Goal: Transaction & Acquisition: Purchase product/service

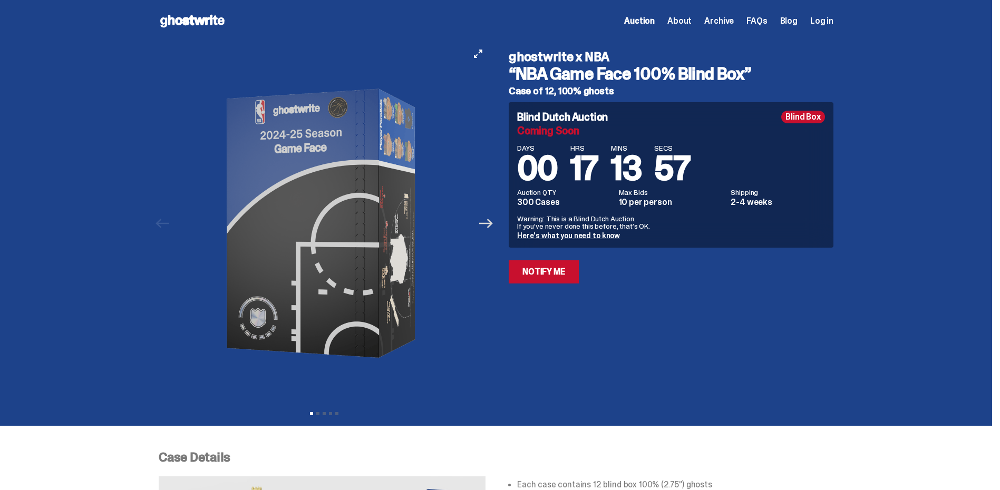
click at [492, 225] on icon "Next" at bounding box center [486, 224] width 14 height 14
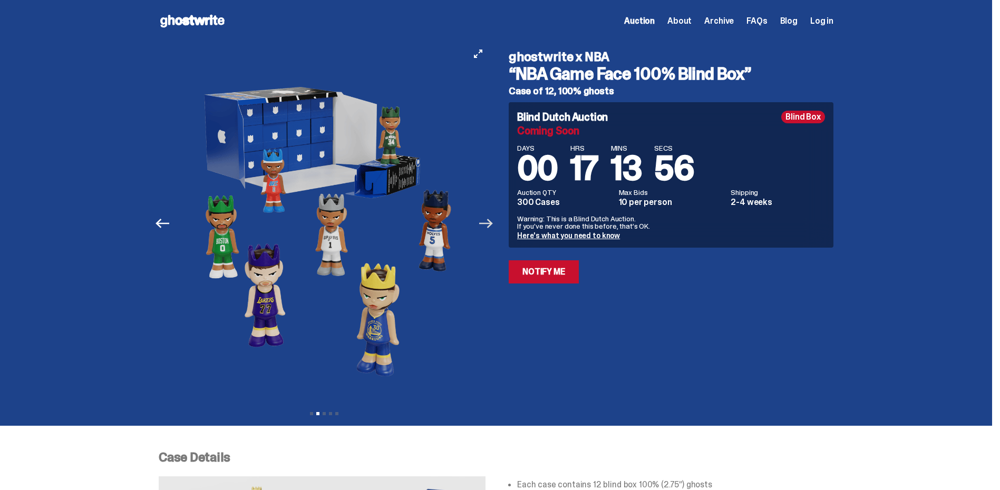
click at [493, 224] on icon "Next" at bounding box center [486, 223] width 14 height 9
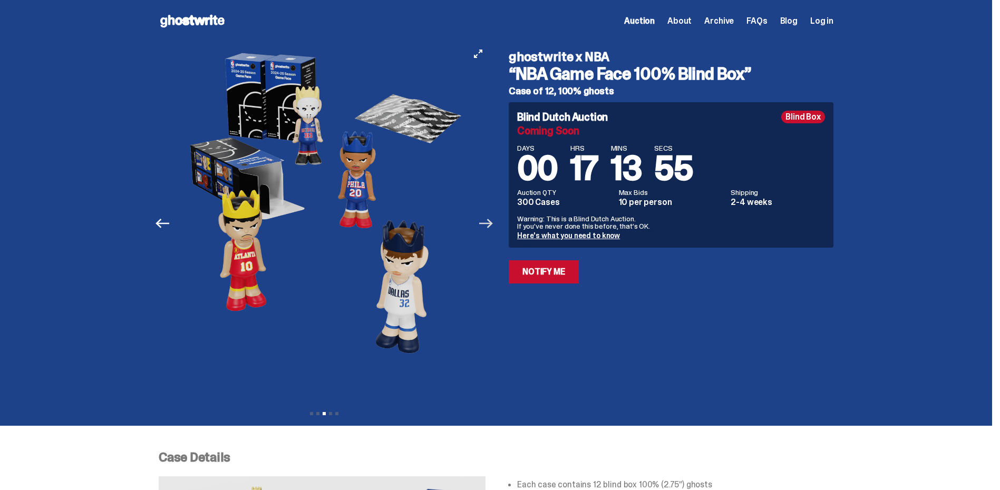
click at [493, 224] on icon "Next" at bounding box center [486, 223] width 14 height 9
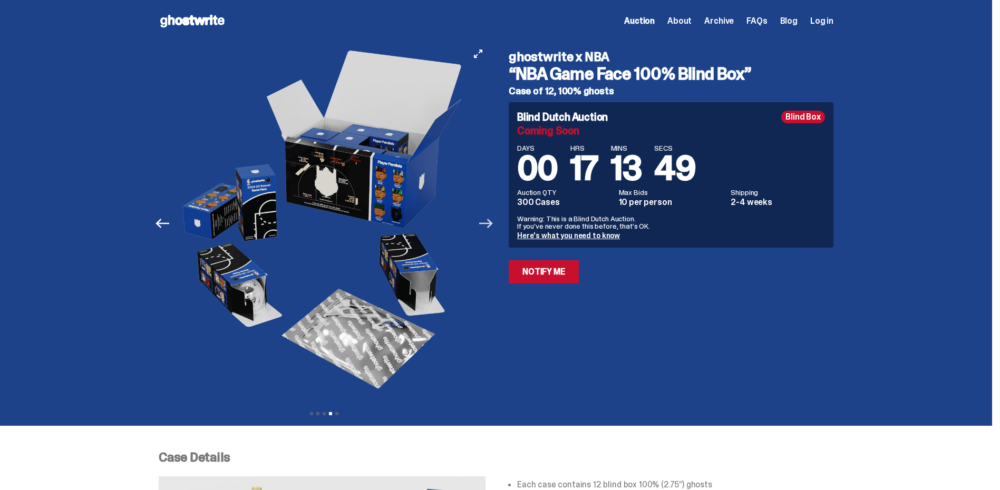
click at [493, 224] on icon "Next" at bounding box center [486, 223] width 14 height 9
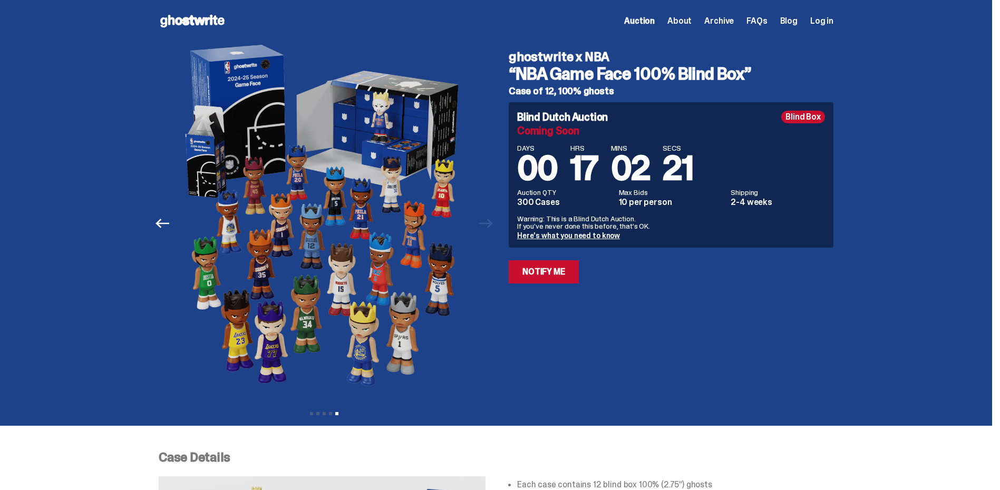
drag, startPoint x: 643, startPoint y: 372, endPoint x: 649, endPoint y: 341, distance: 30.5
click at [645, 369] on div "ghostwrite x NBA “NBA Game Face 100% Blind Box” Case of 12, 100% ghosts Blind D…" at bounding box center [664, 223] width 337 height 363
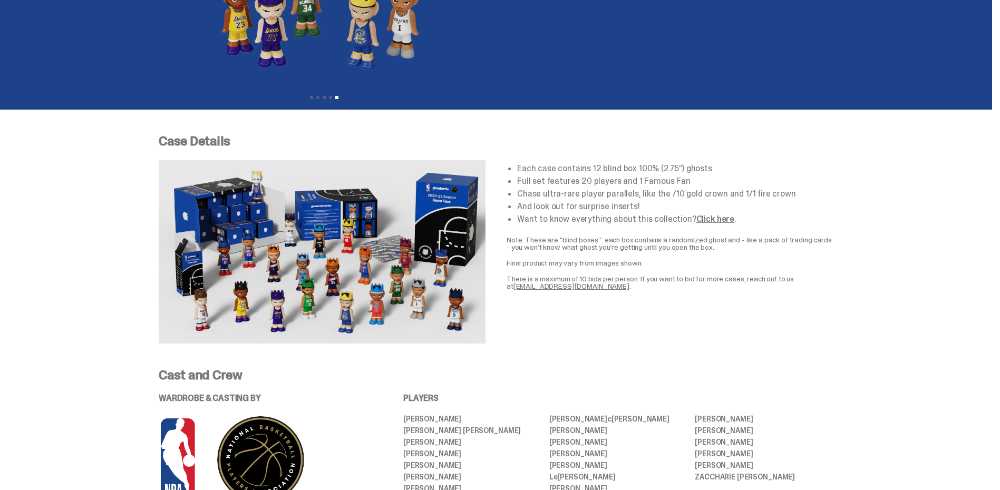
scroll to position [369, 0]
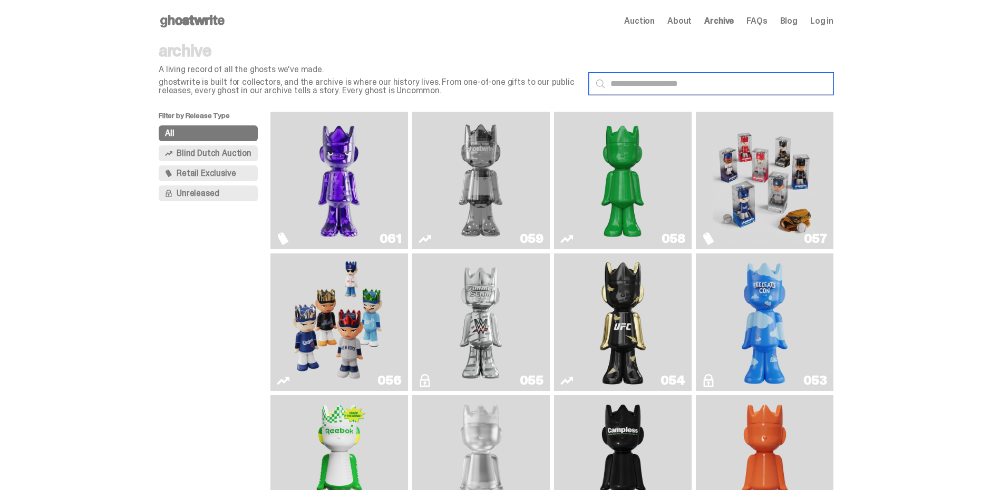
click at [705, 83] on input "text" at bounding box center [711, 84] width 245 height 22
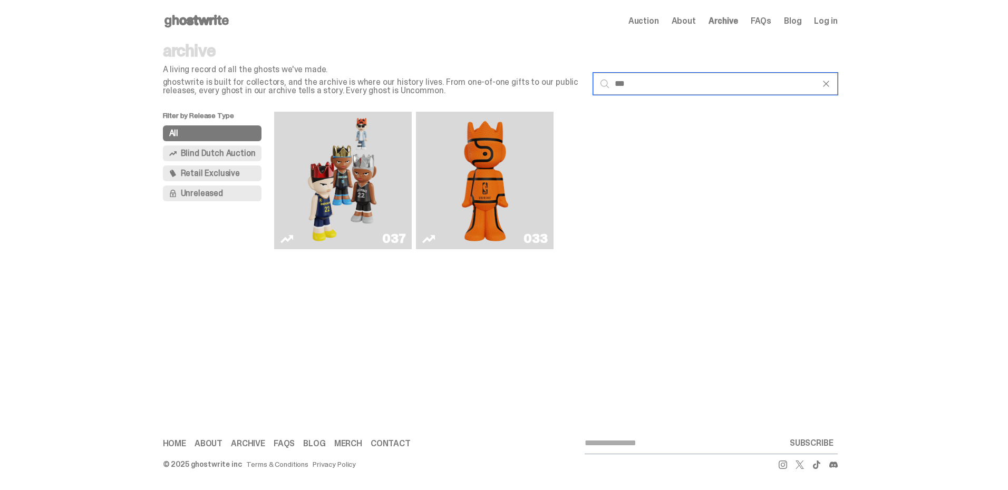
type input "***"
click at [340, 236] on img "Game Face (2024)" at bounding box center [343, 180] width 73 height 129
